Goal: Entertainment & Leisure: Consume media (video, audio)

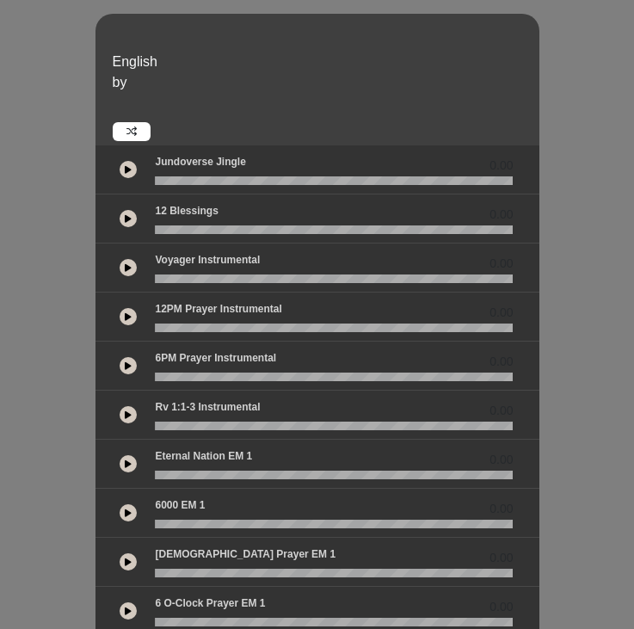
click at [132, 170] on button at bounding box center [128, 169] width 17 height 17
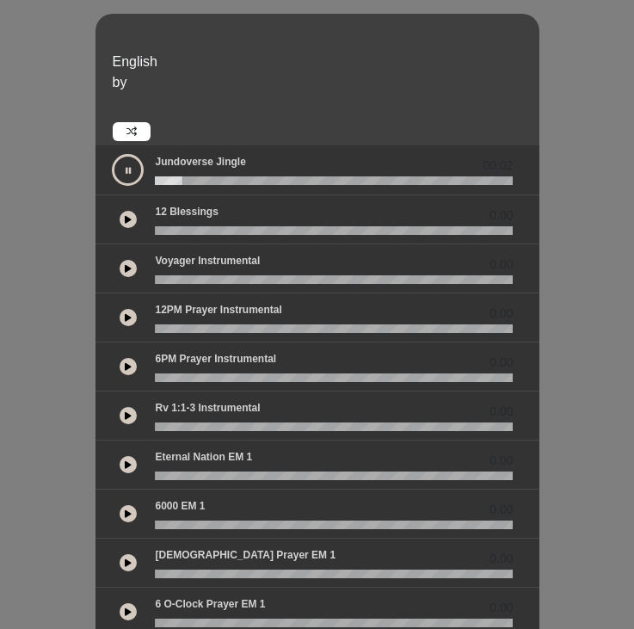
click at [127, 176] on button at bounding box center [128, 170] width 32 height 32
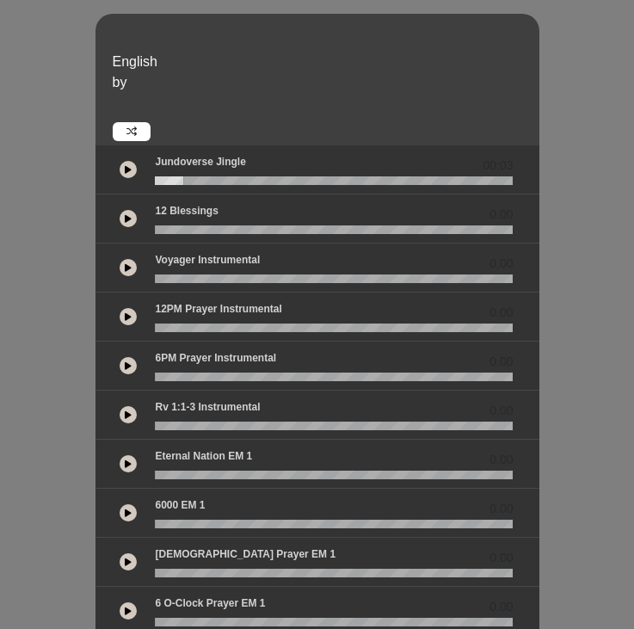
drag, startPoint x: 184, startPoint y: 182, endPoint x: 139, endPoint y: 174, distance: 45.6
click at [139, 177] on div "00:03" at bounding box center [317, 169] width 413 height 31
drag, startPoint x: 182, startPoint y: 182, endPoint x: 149, endPoint y: 170, distance: 34.9
click at [150, 172] on div "Jundoverse Jingle 00:03" at bounding box center [334, 169] width 379 height 31
click at [128, 168] on icon at bounding box center [128, 169] width 7 height 9
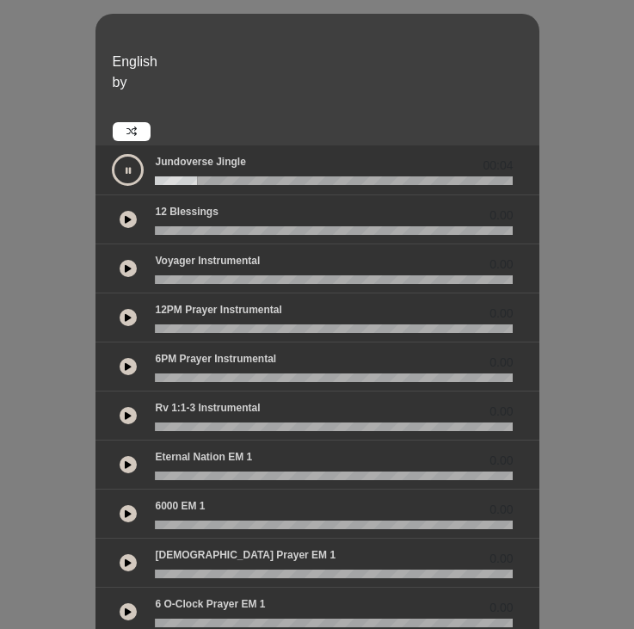
drag, startPoint x: 189, startPoint y: 182, endPoint x: 31, endPoint y: 133, distance: 166.0
click at [145, 176] on div at bounding box center [334, 180] width 379 height 9
click at [121, 165] on button at bounding box center [128, 170] width 32 height 32
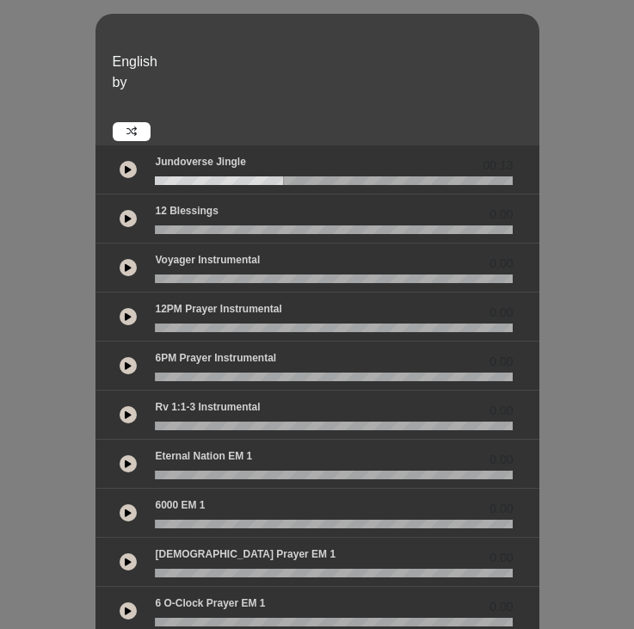
drag, startPoint x: 283, startPoint y: 178, endPoint x: 144, endPoint y: 163, distance: 140.3
click at [144, 163] on div "00:13" at bounding box center [317, 169] width 413 height 31
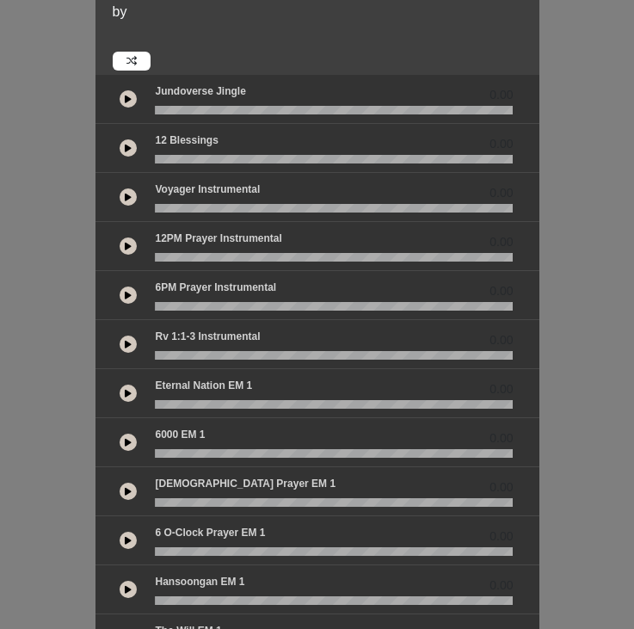
scroll to position [86, 0]
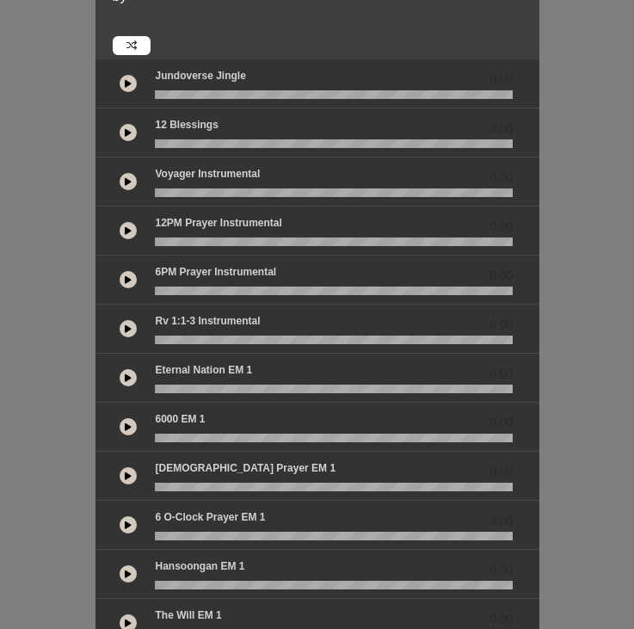
click at [127, 83] on icon at bounding box center [128, 83] width 7 height 9
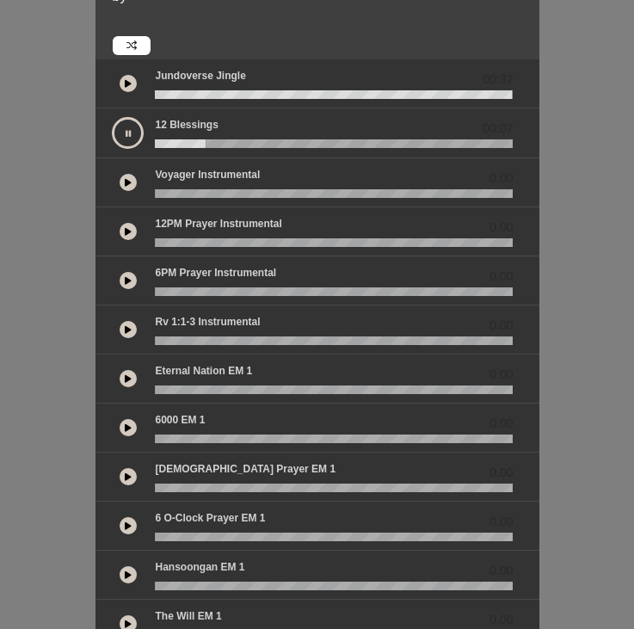
click at [126, 131] on icon at bounding box center [128, 133] width 5 height 9
